Goal: Information Seeking & Learning: Learn about a topic

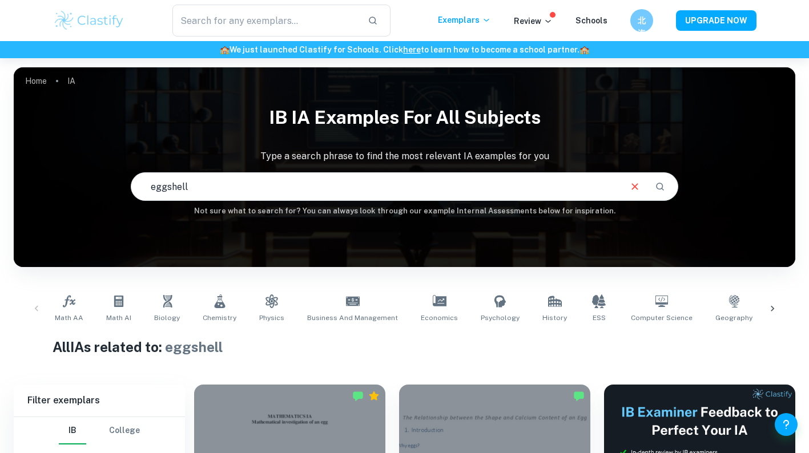
scroll to position [247, 0]
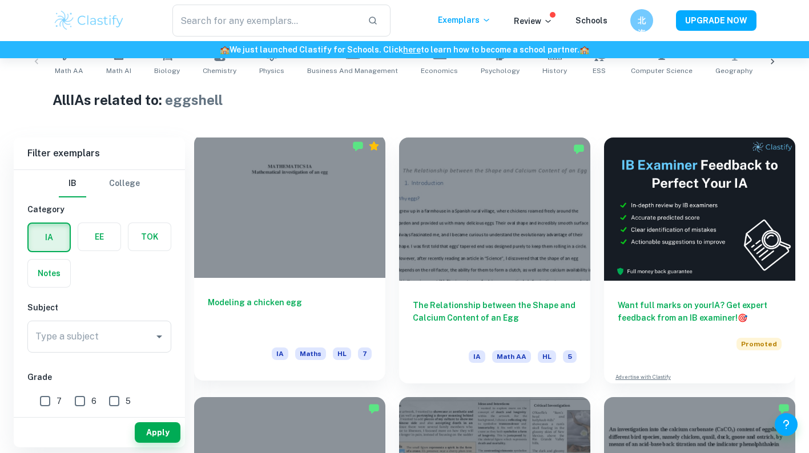
click at [315, 244] on div at bounding box center [289, 206] width 191 height 143
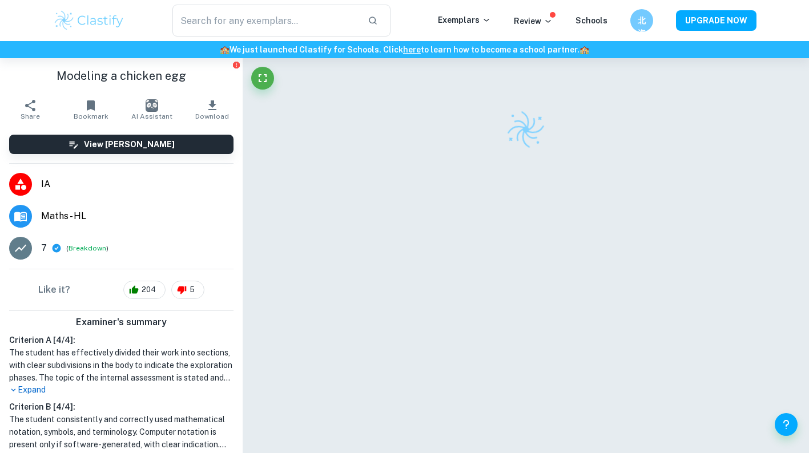
scroll to position [58, 0]
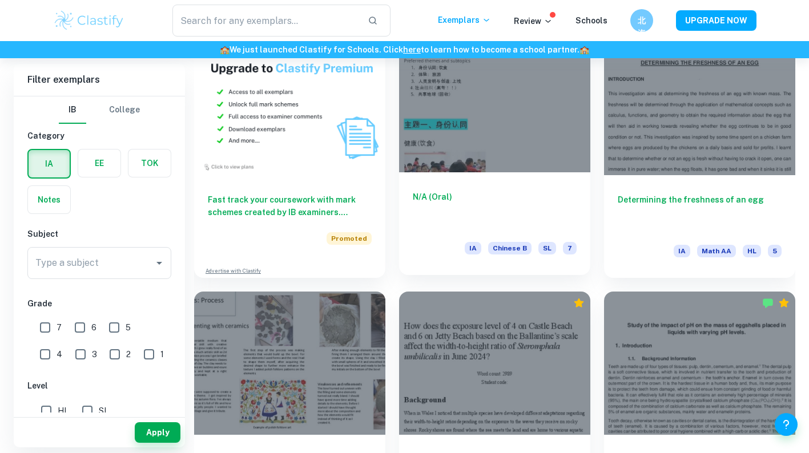
scroll to position [885, 0]
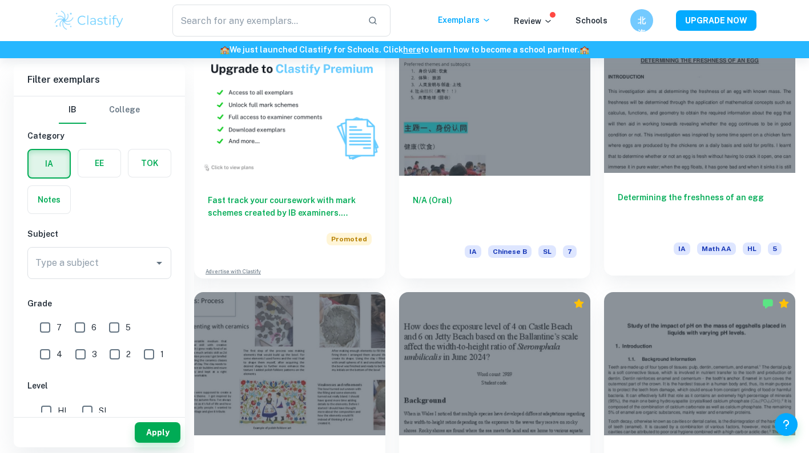
click at [680, 100] on div at bounding box center [699, 100] width 191 height 143
